Goal: Information Seeking & Learning: Stay updated

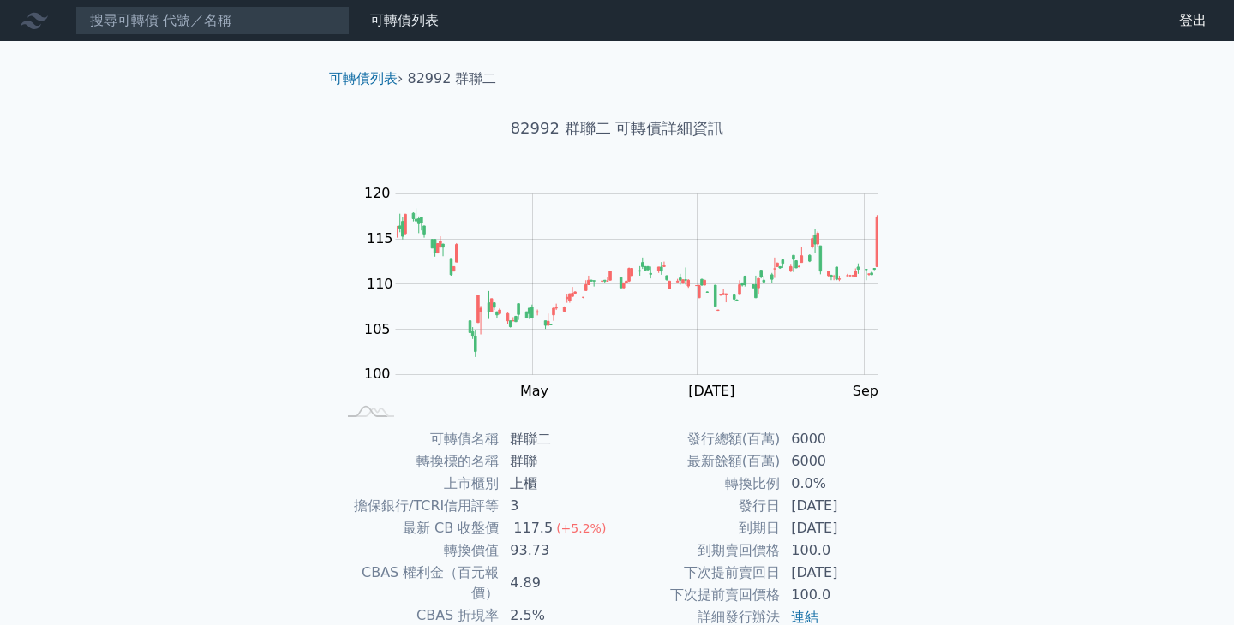
scroll to position [75, 0]
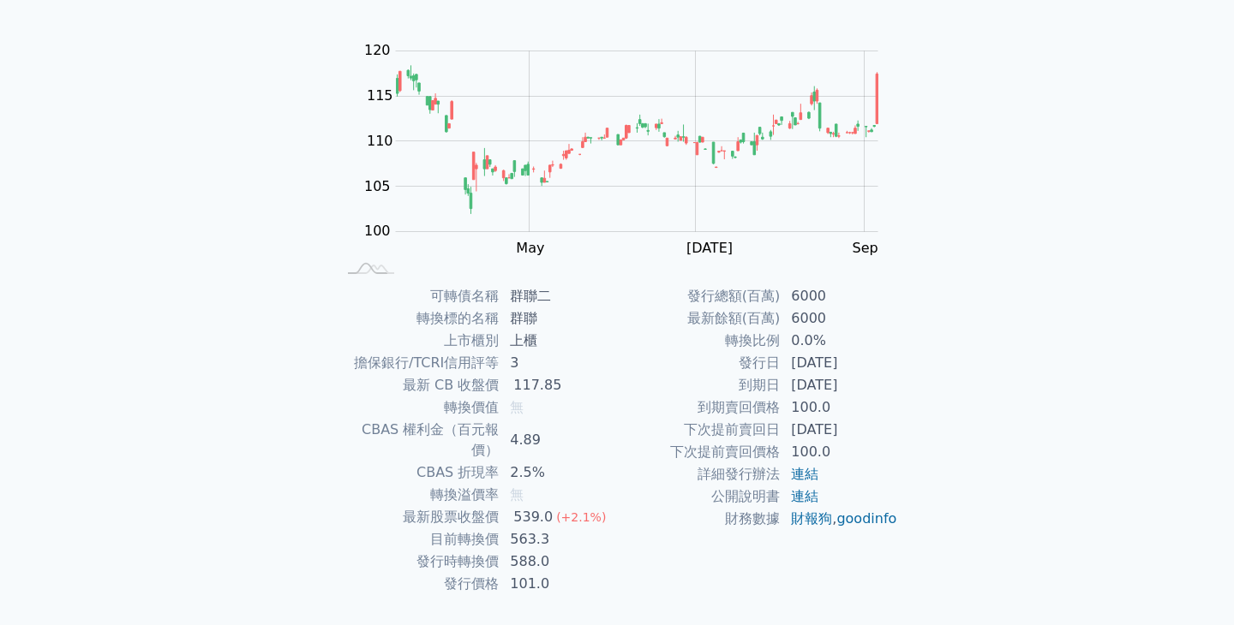
scroll to position [168, 0]
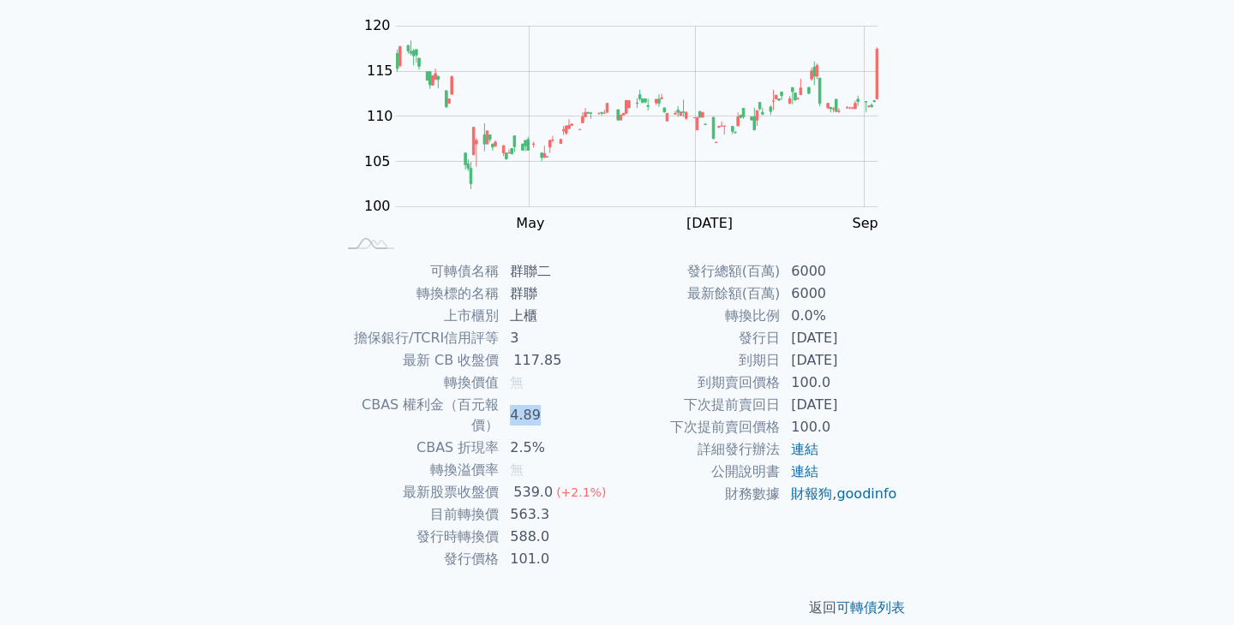
drag, startPoint x: 511, startPoint y: 402, endPoint x: 548, endPoint y: 402, distance: 36.8
click at [548, 402] on td "4.89" at bounding box center [557, 415] width 117 height 43
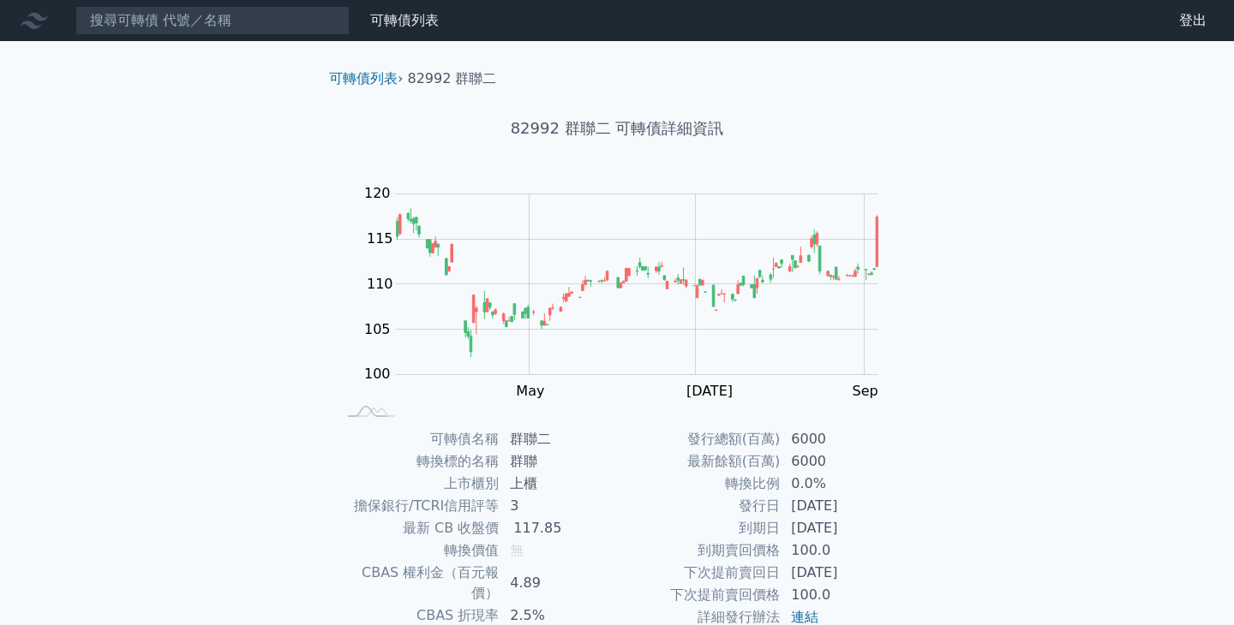
click at [384, 32] on div "可轉債列表 財務數據" at bounding box center [222, 20] width 445 height 29
click at [387, 27] on link "可轉債列表" at bounding box center [404, 20] width 69 height 16
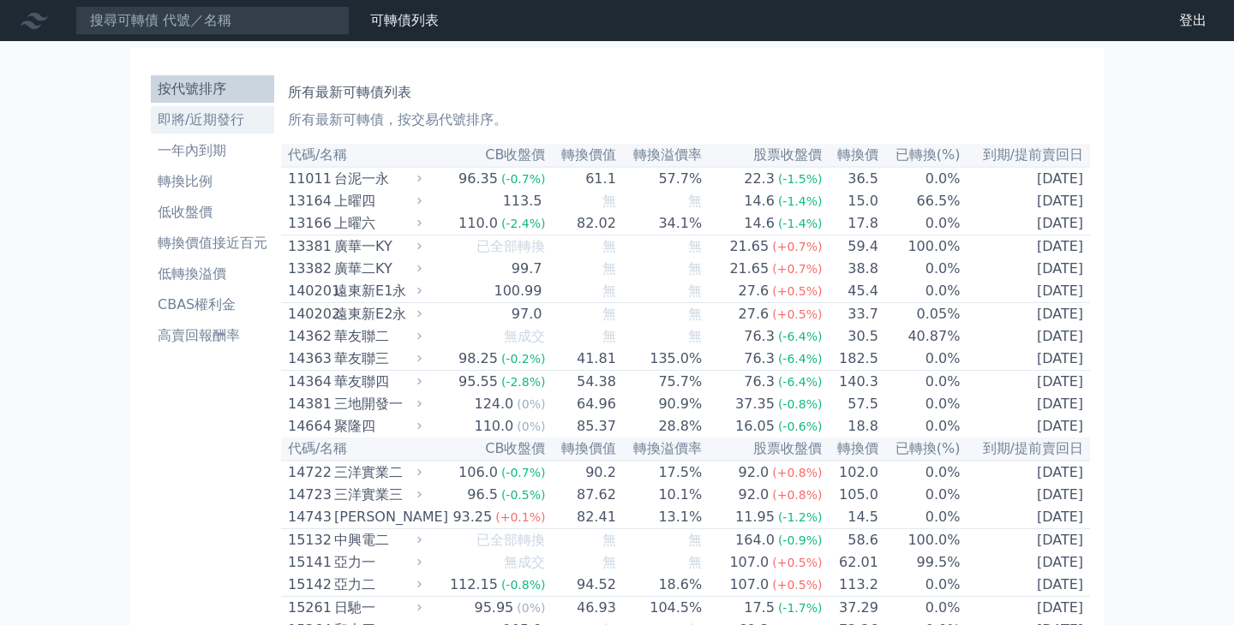
click at [218, 127] on li "即將/近期發行" at bounding box center [212, 120] width 123 height 21
